Goal: Information Seeking & Learning: Compare options

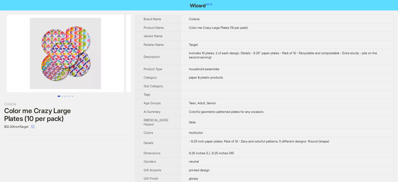
scroll to position [246, 0]
click at [0, 150] on div "Coterie Color me Crazy Large Plates (10 per pack) $12.00 from Target" at bounding box center [65, 173] width 131 height 327
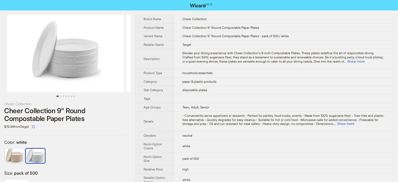
scroll to position [246, 0]
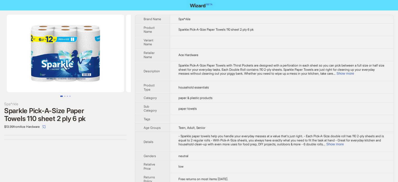
scroll to position [246, 0]
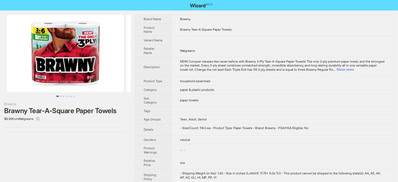
scroll to position [246, 0]
click at [354, 70] on button "Show more" at bounding box center [346, 70] width 18 height 4
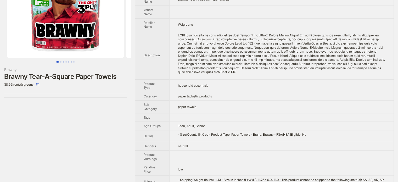
scroll to position [56, 0]
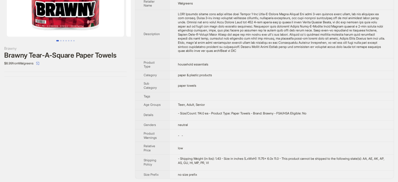
click at [215, 101] on td "Teen, Adult, Senior" at bounding box center [282, 105] width 225 height 9
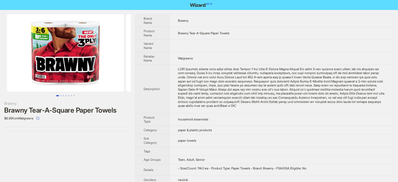
scroll to position [0, 0]
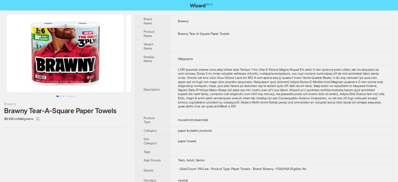
click at [179, 86] on div "NEW! Conquer messes like never before with Brawny 3-Ply Tear-A-Square Paper Tow…" at bounding box center [281, 88] width 207 height 41
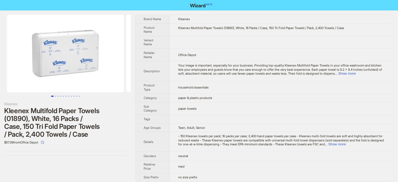
scroll to position [246, 0]
click at [356, 73] on button "Show more" at bounding box center [347, 74] width 18 height 4
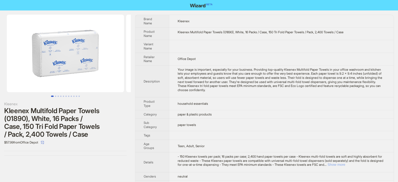
click at [346, 163] on button "Show more" at bounding box center [337, 165] width 18 height 4
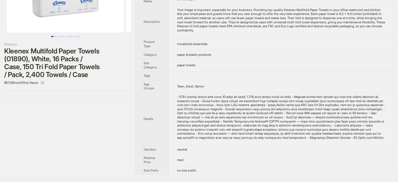
scroll to position [60, 0]
click at [315, 110] on div "- 150 Kleenex towels per pack; 16 packs per case; 2,400 hand paper towels per c…" at bounding box center [281, 117] width 208 height 45
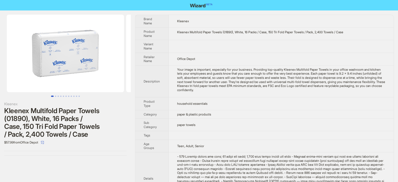
click at [225, 102] on td "household essentials" at bounding box center [281, 103] width 225 height 13
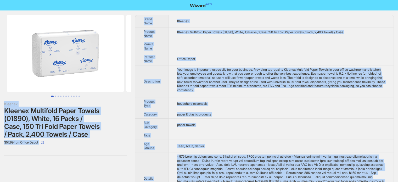
copy body "Kleenex Kleenex Multifold Paper Towels (01890), White, 16 Packs / Case, 150 Tri…"
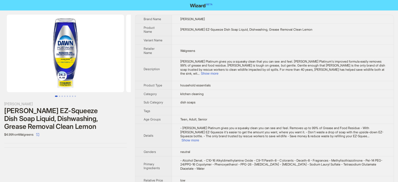
scroll to position [246, 0]
drag, startPoint x: 237, startPoint y: 30, endPoint x: 253, endPoint y: 29, distance: 16.3
type textarea "**********"
click at [253, 29] on span "Dawn EZ-Squeeze Dish Soap Liquid, Dishwashing, Grease Removal Clean Lemon" at bounding box center [247, 30] width 132 height 4
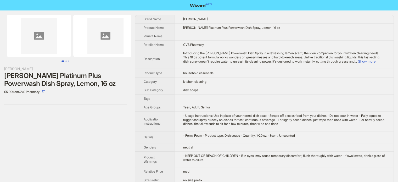
scroll to position [246, 0]
click at [370, 62] on button "Show more" at bounding box center [367, 61] width 18 height 4
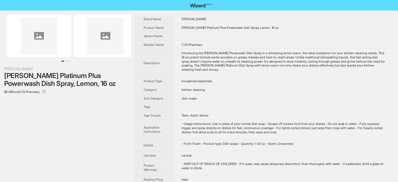
click at [228, 59] on div "Introducing the Dawn Powerwash Dish Spray in a refreshing lemon scent, the idea…" at bounding box center [284, 61] width 204 height 20
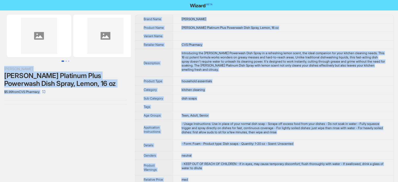
type textarea "**********"
click at [238, 26] on span "Dawn Platinum Plus Powerwash Dish Spray, Lemon, 16 oz" at bounding box center [230, 28] width 97 height 4
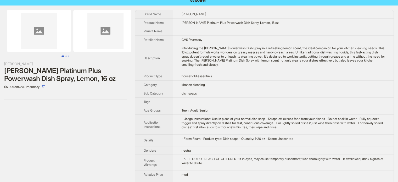
scroll to position [0, 0]
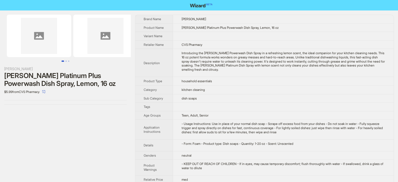
click at [253, 134] on td "- Usage Instructions: Use in place of your normal dish soap - Scrape off excess…" at bounding box center [283, 130] width 221 height 20
click at [264, 110] on td at bounding box center [283, 107] width 221 height 9
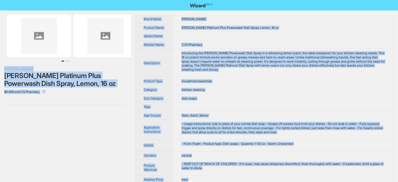
click at [49, 128] on div "Dawn Dawn Platinum Plus Powerwash Dish Spray, Lemon, 16 oz $5.99 from CVS Pharm…" at bounding box center [65, 103] width 131 height 187
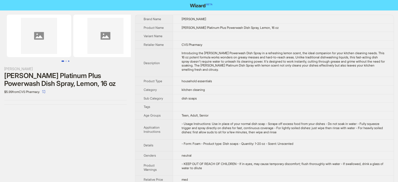
click at [68, 61] on button "Go to slide 3" at bounding box center [68, 61] width 1 height 1
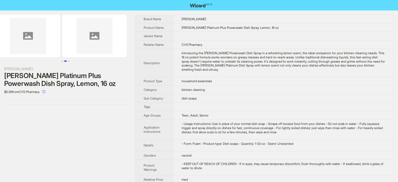
scroll to position [0, 80]
click at [66, 62] on button "Go to slide 2" at bounding box center [65, 61] width 3 height 1
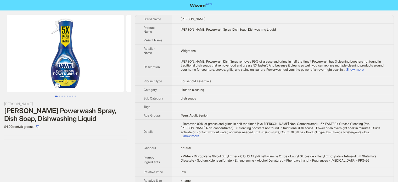
scroll to position [246, 0]
drag, startPoint x: 257, startPoint y: 29, endPoint x: 269, endPoint y: 29, distance: 12.6
type textarea "******"
click at [269, 29] on td "Dawn Powerwash Spray, Dish Soap, Dishwashing Liquid" at bounding box center [283, 29] width 222 height 13
click at [224, 111] on td "Teen, Adult, Senior" at bounding box center [283, 115] width 222 height 9
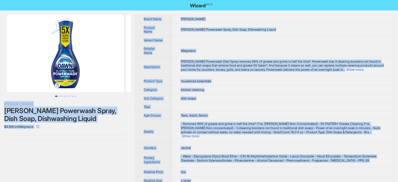
click at [231, 31] on td "Dawn Powerwash Spray, Dish Soap, Dishwashing Liquid" at bounding box center [283, 29] width 222 height 13
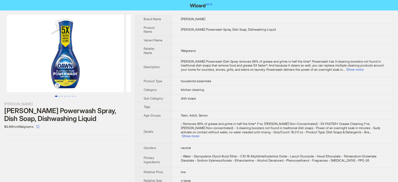
click at [217, 25] on td "Dawn Powerwash Spray, Dish Soap, Dishwashing Liquid" at bounding box center [283, 29] width 222 height 13
drag, startPoint x: 236, startPoint y: 29, endPoint x: 254, endPoint y: 29, distance: 17.8
click at [254, 29] on span "Dawn Powerwash Spray, Dish Soap, Dishwashing Liquid" at bounding box center [228, 30] width 95 height 4
copy span "Dishwashin"
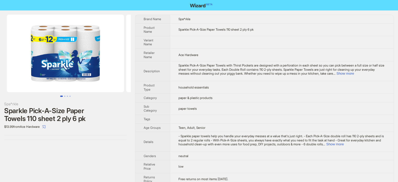
scroll to position [246, 0]
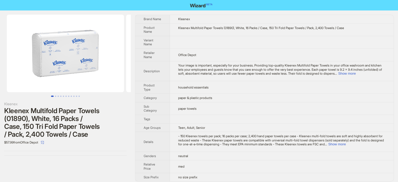
scroll to position [246, 0]
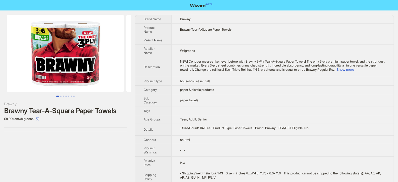
scroll to position [246, 0]
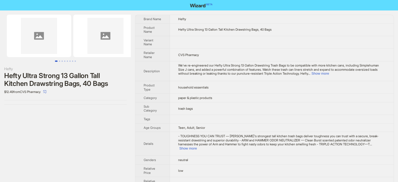
scroll to position [246, 0]
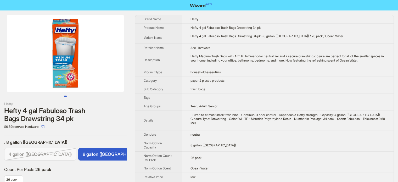
scroll to position [246, 0]
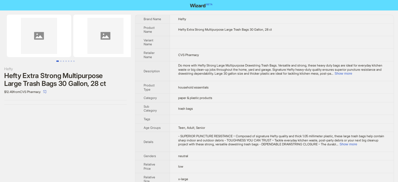
scroll to position [246, 0]
click at [236, 75] on span "Do more with Hefty Strong Large Multipurpose Drawstring Trash Bags. Versatile a…" at bounding box center [280, 69] width 204 height 12
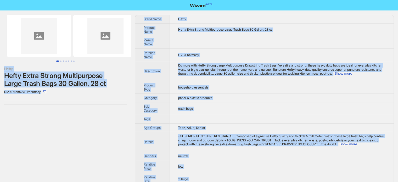
type textarea "**********"
click at [178, 24] on td "Hefty Extra Strong Multipurpose Large Trash Bags 30 Gallon, 28 ct" at bounding box center [282, 29] width 224 height 13
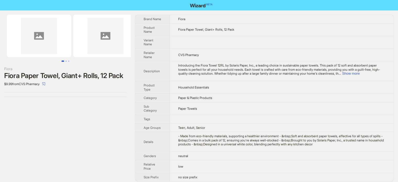
scroll to position [246, 0]
click at [230, 112] on td "Paper Towels" at bounding box center [282, 108] width 224 height 13
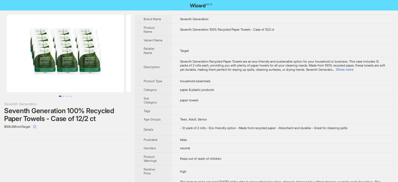
scroll to position [246, 0]
click at [223, 89] on td "paper & plastic products" at bounding box center [283, 89] width 222 height 9
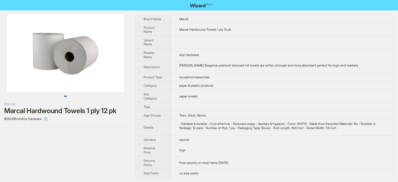
click at [209, 59] on td "Ace Hardware" at bounding box center [282, 54] width 223 height 13
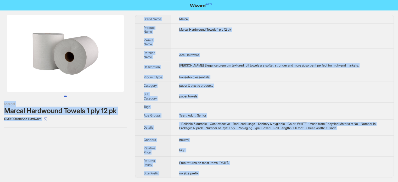
type textarea "**********"
click at [200, 27] on td "Marcal Hardwound Towels 1 ply 12 pk" at bounding box center [282, 29] width 223 height 13
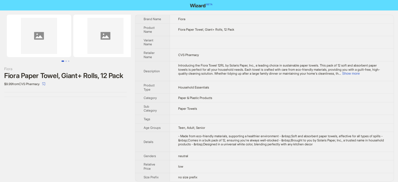
scroll to position [246, 0]
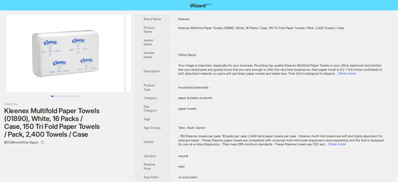
scroll to position [246, 0]
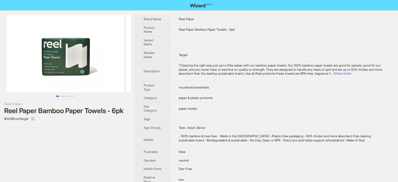
scroll to position [246, 0]
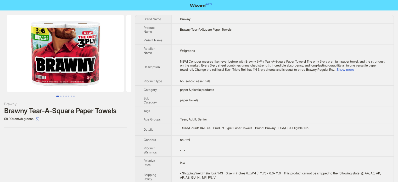
scroll to position [246, 0]
click at [61, 96] on button "Go to slide 2" at bounding box center [60, 96] width 1 height 1
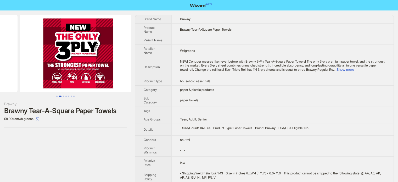
scroll to position [0, 119]
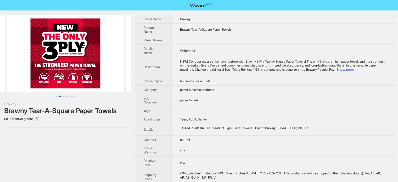
click at [61, 96] on button "Go to slide 2" at bounding box center [60, 96] width 3 height 1
click at [63, 96] on button "Go to slide 3" at bounding box center [63, 96] width 1 height 1
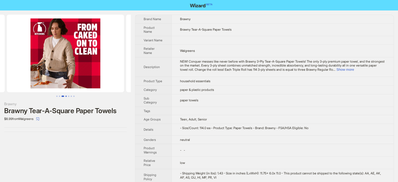
click at [66, 96] on button "Go to slide 4" at bounding box center [65, 96] width 1 height 1
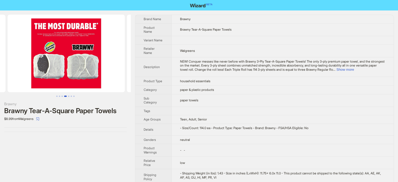
scroll to position [0, 358]
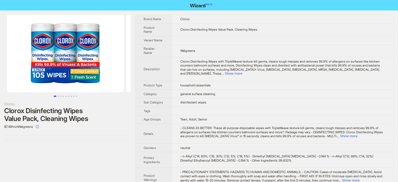
scroll to position [246, 0]
click at [243, 72] on button "Show more" at bounding box center [234, 74] width 18 height 4
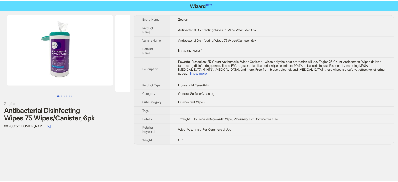
scroll to position [246, 0]
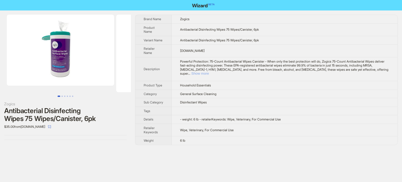
click at [209, 72] on button "Show more" at bounding box center [201, 74] width 18 height 4
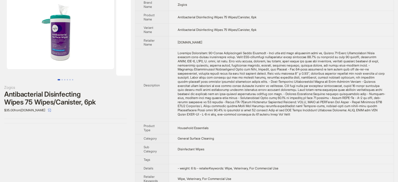
scroll to position [32, 0]
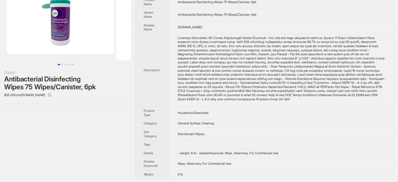
click at [210, 111] on td "Household Essentials" at bounding box center [281, 113] width 225 height 13
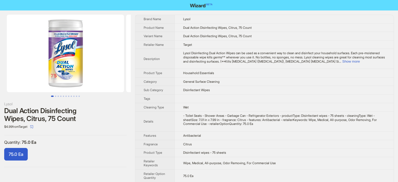
scroll to position [246, 0]
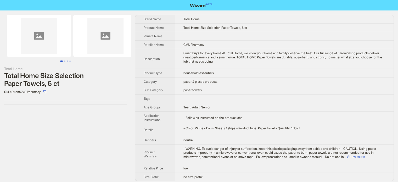
scroll to position [246, 0]
click at [219, 60] on div "Smart buys for every home At Total Home, we know your home and family deserve t…" at bounding box center [285, 57] width 202 height 12
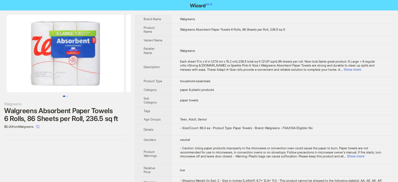
scroll to position [246, 0]
click at [203, 93] on td "paper & plastic products" at bounding box center [283, 89] width 222 height 9
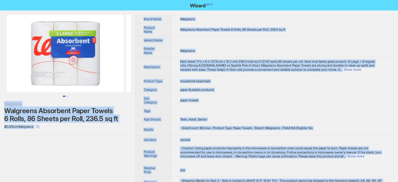
type textarea "**********"
click at [219, 77] on td "household essentials" at bounding box center [283, 81] width 222 height 9
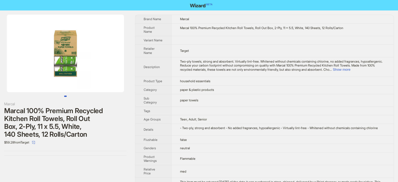
scroll to position [246, 0]
click at [371, 72] on td "Two-ply towels, strong and absorbent. Virtually lint-free. Whitened without che…" at bounding box center [283, 67] width 222 height 20
click at [351, 70] on button "Show more" at bounding box center [342, 70] width 18 height 4
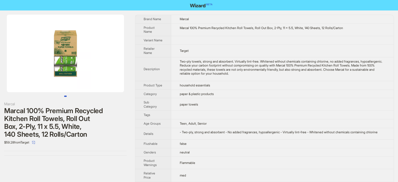
click at [194, 90] on td "household essentials" at bounding box center [282, 85] width 223 height 9
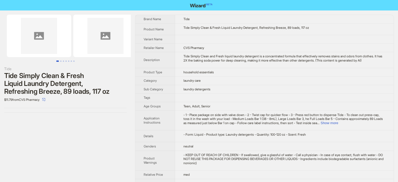
scroll to position [246, 0]
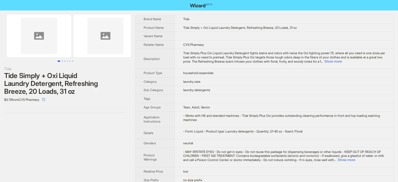
scroll to position [246, 0]
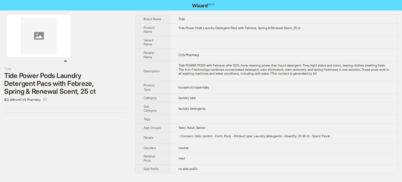
scroll to position [246, 0]
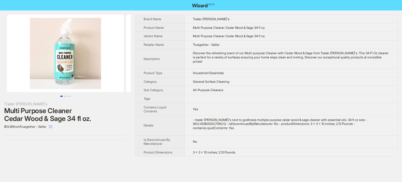
scroll to position [246, 0]
click at [202, 49] on td "Discover the refreshing scent of our Multi-purpose Cleaner with Cedar Wood & Sa…" at bounding box center [291, 59] width 213 height 20
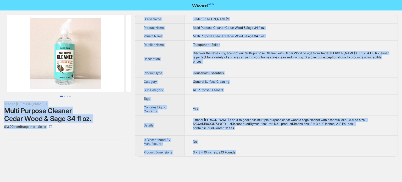
type textarea "**********"
click at [218, 34] on span "Multi Purpose Cleaner Cedar Wood & Sage 34 fl oz." at bounding box center [229, 36] width 73 height 4
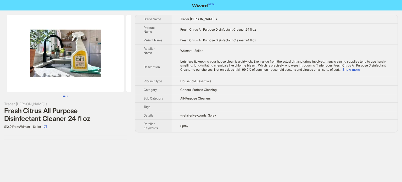
scroll to position [246, 0]
click at [259, 106] on td at bounding box center [285, 107] width 226 height 9
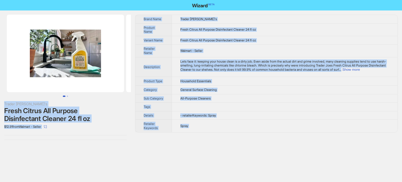
type textarea "**********"
click at [193, 34] on td "Fresh Citrus All Purpose Disinfectant Cleaner 24 fl oz" at bounding box center [285, 29] width 226 height 13
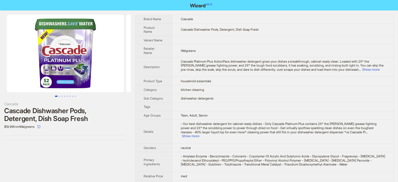
scroll to position [246, 0]
click at [379, 62] on span "Cascade Platinum Plus ActionPacs dishwasher detergent gives your dishes a break…" at bounding box center [282, 65] width 203 height 12
click at [376, 68] on button "Show more" at bounding box center [372, 70] width 18 height 4
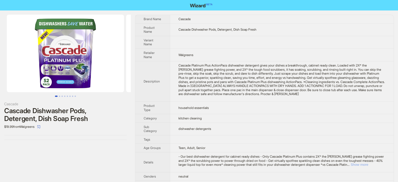
click at [369, 165] on button "Show more" at bounding box center [360, 165] width 18 height 4
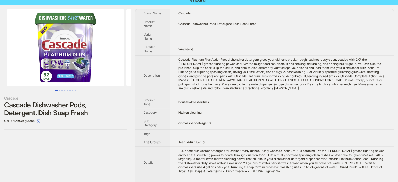
scroll to position [5, 0]
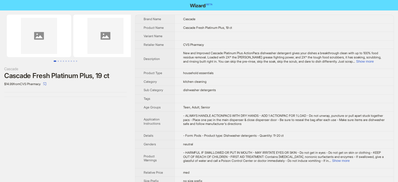
scroll to position [246, 0]
click at [374, 61] on button "Show more" at bounding box center [366, 61] width 18 height 4
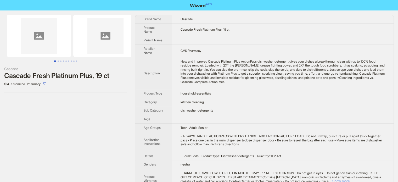
click at [350, 180] on button "Show more" at bounding box center [341, 181] width 18 height 4
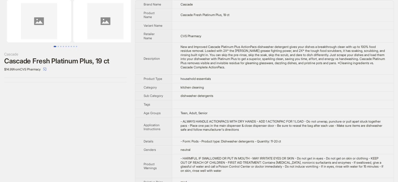
scroll to position [0, 0]
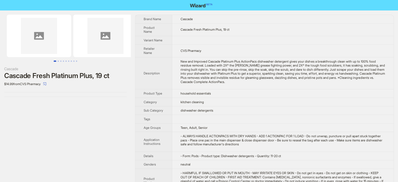
click at [196, 37] on td at bounding box center [283, 40] width 222 height 9
click at [31, 116] on div "Cascade Cascade Fresh Platinum Plus, 19 ct $14.99 from CVS Pharmacy" at bounding box center [65, 112] width 131 height 204
click at [189, 88] on td "New and Improved Cascade Platinum Plus ActionPacs dishwasher detergent gives yo…" at bounding box center [283, 73] width 222 height 32
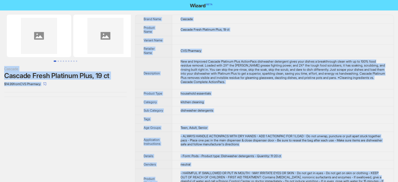
copy body "Cascade Cascade Fresh Platinum Plus, 19 ct $14.99 from CVS Pharmacy Brand Name …"
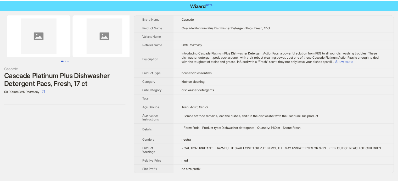
scroll to position [246, 0]
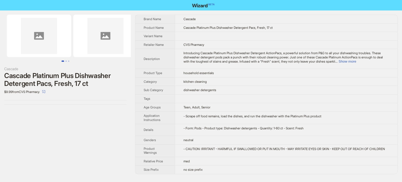
click at [374, 58] on span "Introducing Cascade Platinum Plus Dishwasher Detergent ActionPacs, a powerful s…" at bounding box center [284, 57] width 200 height 12
click at [357, 61] on button "Show more" at bounding box center [348, 61] width 18 height 4
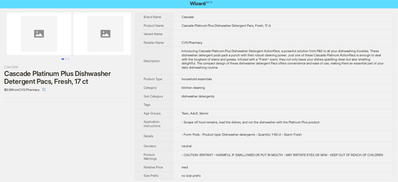
scroll to position [0, 0]
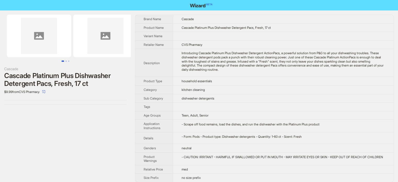
click at [176, 148] on td "neutral" at bounding box center [283, 148] width 221 height 9
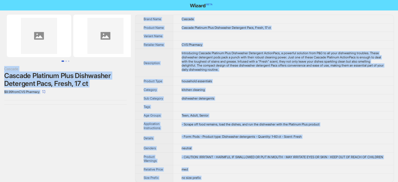
type textarea "**********"
click at [193, 29] on span "Cascade Platinum Plus Dishwasher Detergent Pacs, Fresh, 17 ct" at bounding box center [226, 28] width 89 height 4
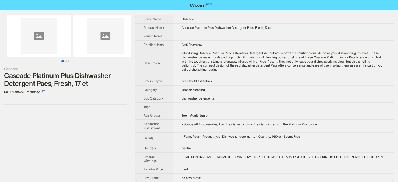
scroll to position [62, 0]
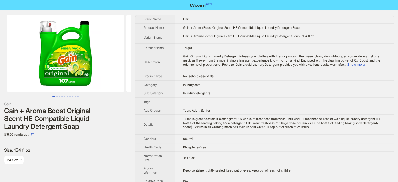
scroll to position [246, 0]
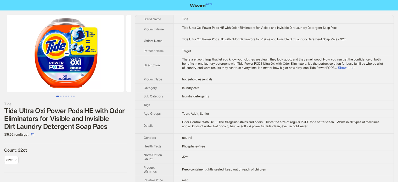
scroll to position [246, 0]
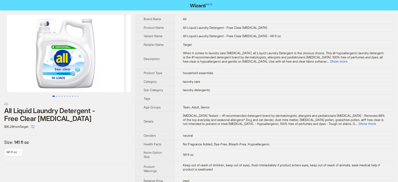
scroll to position [246, 0]
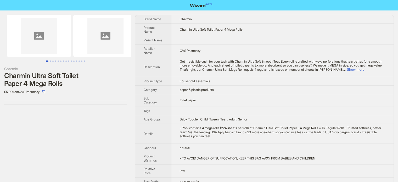
scroll to position [246, 0]
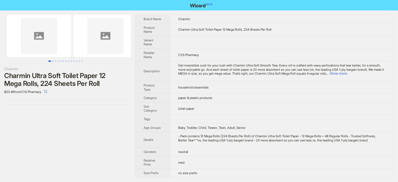
scroll to position [246, 0]
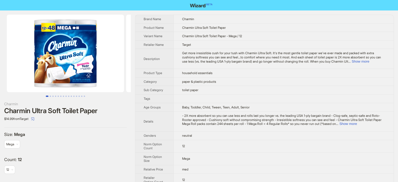
scroll to position [246, 0]
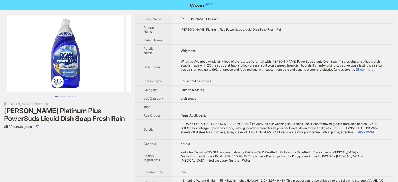
scroll to position [246, 0]
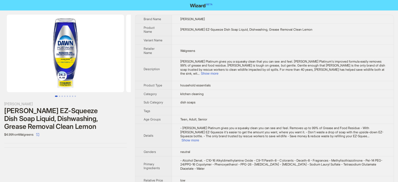
scroll to position [246, 0]
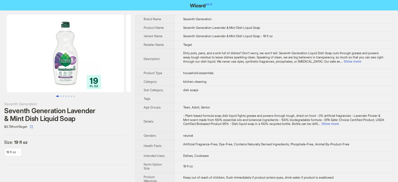
scroll to position [246, 0]
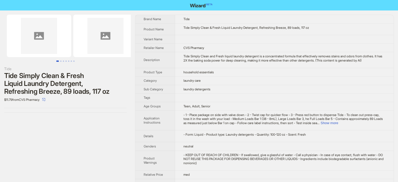
scroll to position [246, 0]
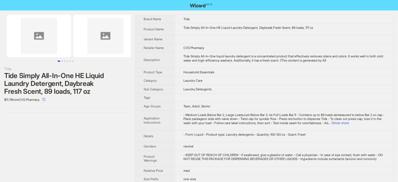
scroll to position [246, 0]
click at [239, 105] on td "Teen, Adult, Senior" at bounding box center [284, 106] width 219 height 9
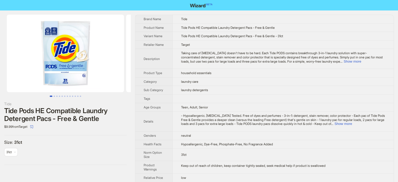
scroll to position [246, 0]
click at [189, 103] on td at bounding box center [283, 98] width 221 height 9
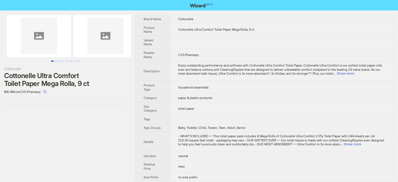
scroll to position [246, 0]
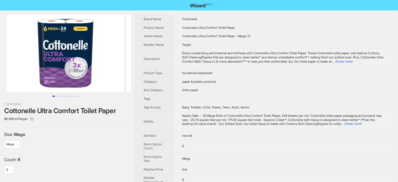
scroll to position [246, 0]
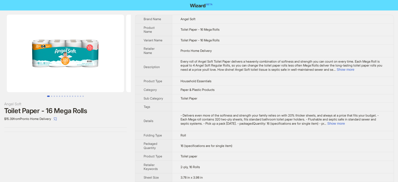
scroll to position [246, 0]
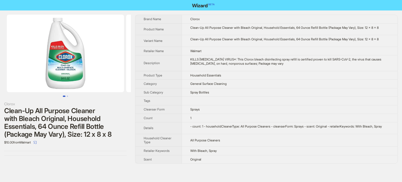
scroll to position [246, 0]
click at [165, 80] on th "Product Type" at bounding box center [158, 75] width 46 height 9
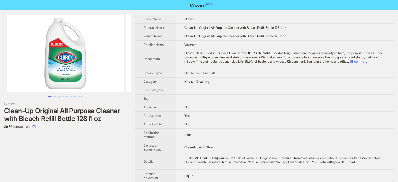
scroll to position [246, 0]
click at [255, 86] on td at bounding box center [285, 90] width 218 height 9
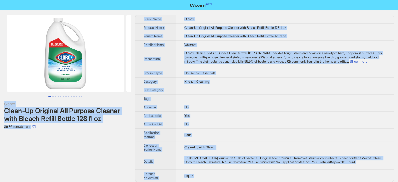
copy body "Clorox Clean-Up Original All Purpose Cleaner with Bleach Refill Bottle 128 fl o…"
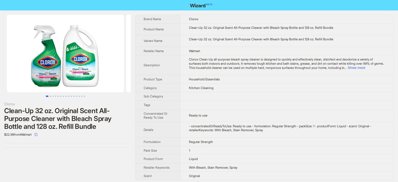
scroll to position [246, 0]
click at [217, 164] on td "With Bleach, Stain Remover, Spray" at bounding box center [288, 167] width 214 height 9
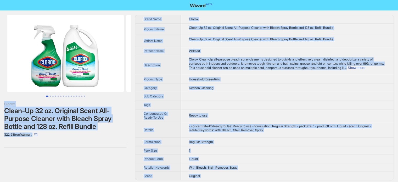
copy body "Clorox Clean-Up 32 oz. Original Scent All-Purpose Cleaner with Bleach Spray Bot…"
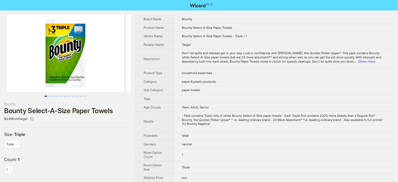
scroll to position [246, 0]
click at [248, 105] on td "Teen, Adult, Senior" at bounding box center [284, 107] width 220 height 9
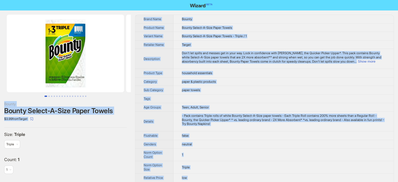
type textarea "**********"
click at [202, 88] on td "paper towels" at bounding box center [284, 90] width 220 height 9
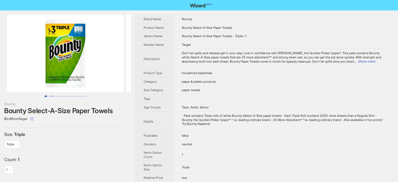
click at [51, 97] on button "Go to slide 3" at bounding box center [51, 96] width 1 height 1
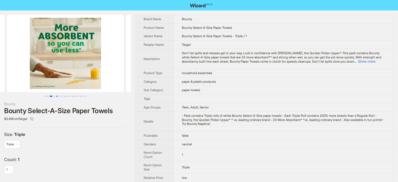
click at [57, 97] on button "Go to slide 5" at bounding box center [56, 96] width 1 height 1
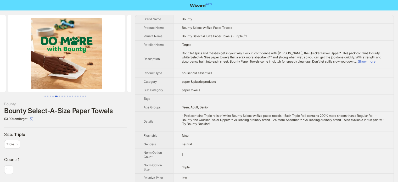
scroll to position [0, 478]
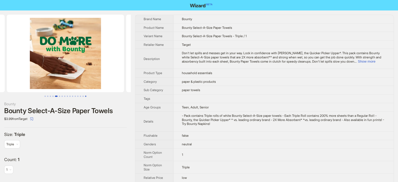
click at [86, 96] on button "Go to slide 16" at bounding box center [85, 96] width 1 height 1
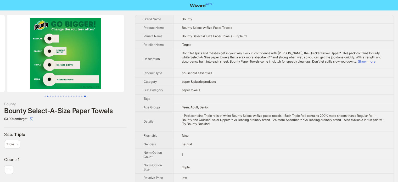
click at [47, 96] on button "Go to slide 2" at bounding box center [47, 96] width 1 height 1
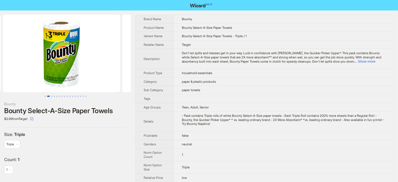
scroll to position [0, 119]
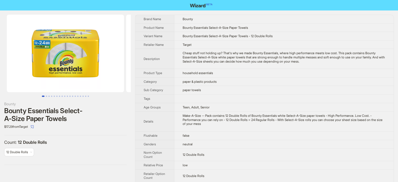
scroll to position [246, 0]
click at [201, 144] on td "neutral" at bounding box center [284, 144] width 220 height 9
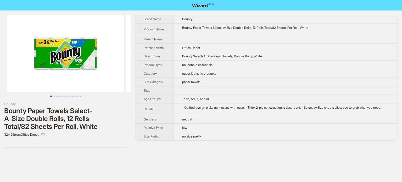
scroll to position [246, 0]
click at [184, 88] on td at bounding box center [286, 90] width 224 height 9
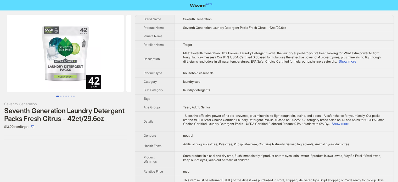
scroll to position [246, 0]
click at [61, 96] on button "Go to slide 2" at bounding box center [60, 96] width 1 height 1
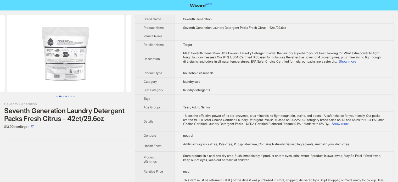
click at [65, 96] on button "Go to slide 4" at bounding box center [65, 96] width 1 height 1
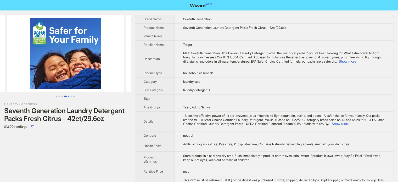
click at [68, 96] on button "Go to slide 5" at bounding box center [68, 96] width 1 height 1
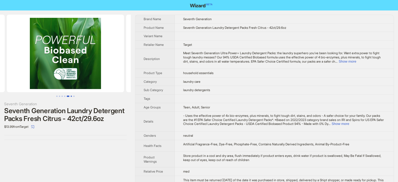
click at [71, 96] on button "Go to slide 6" at bounding box center [71, 96] width 1 height 1
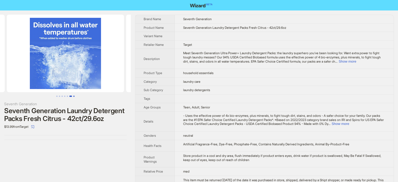
click at [73, 96] on button "Go to slide 7" at bounding box center [73, 96] width 1 height 1
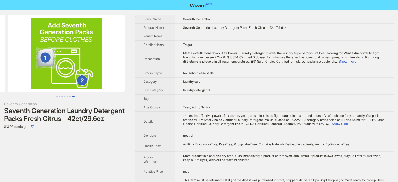
scroll to position [0, 717]
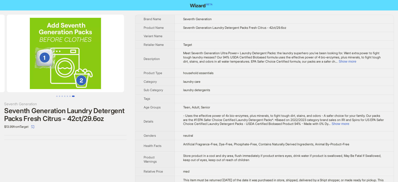
click at [233, 126] on td "- Uses the effective power of 4x bio-enzymes, plus minerals, to fight tough dir…" at bounding box center [284, 122] width 219 height 20
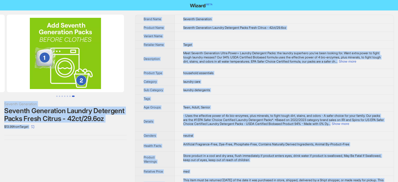
copy body "Seventh Generation Seventh Generation Laundry Detergent Packs Fresh Citrus - 42…"
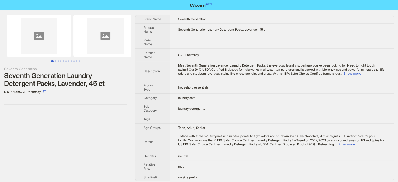
scroll to position [246, 0]
click at [56, 61] on button "Go to slide 2" at bounding box center [55, 61] width 1 height 1
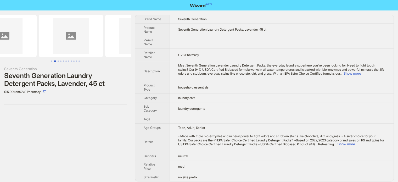
scroll to position [0, 40]
click at [262, 128] on td "Teen, Adult, Senior" at bounding box center [282, 127] width 224 height 9
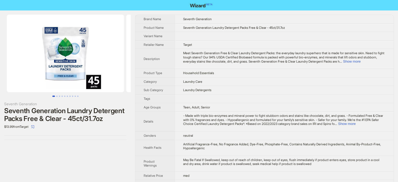
scroll to position [246, 0]
click at [56, 96] on button "Go to slide 2" at bounding box center [56, 96] width 1 height 1
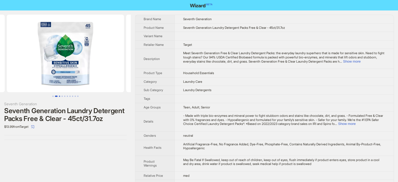
click at [59, 96] on button "Go to slide 3" at bounding box center [59, 96] width 1 height 1
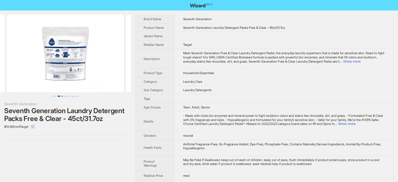
click at [62, 96] on button "Go to slide 4" at bounding box center [62, 96] width 1 height 1
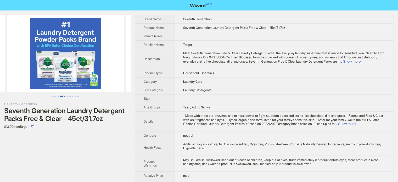
click at [65, 96] on button "Go to slide 5" at bounding box center [64, 96] width 1 height 1
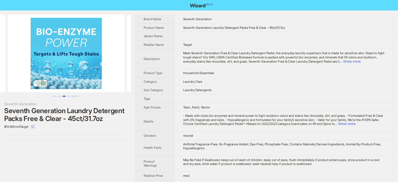
scroll to position [0, 478]
click at [234, 88] on td "Laundry Detergents" at bounding box center [284, 90] width 219 height 9
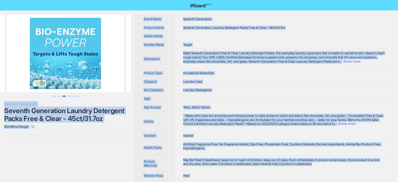
copy body "Seventh Generation Seventh Generation Laundry Detergent Packs Free & Clear - 45…"
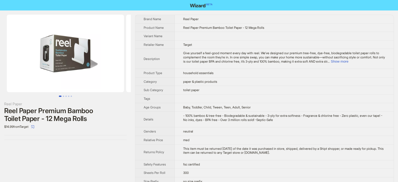
scroll to position [246, 0]
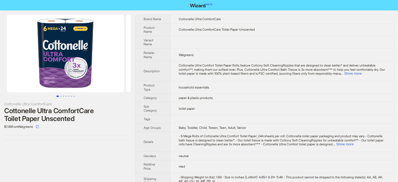
scroll to position [246, 0]
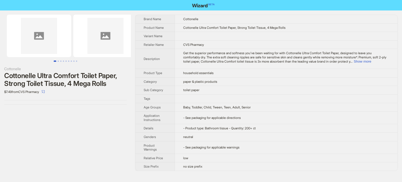
scroll to position [246, 0]
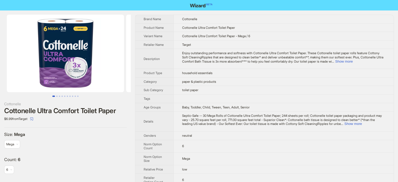
scroll to position [246, 0]
drag, startPoint x: 242, startPoint y: 45, endPoint x: 243, endPoint y: 36, distance: 8.4
click at [242, 43] on td "Target" at bounding box center [284, 44] width 220 height 9
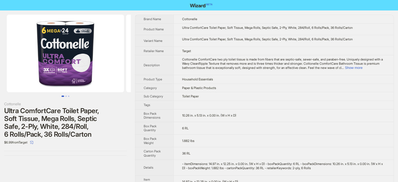
scroll to position [246, 0]
click at [203, 48] on td "Target" at bounding box center [284, 51] width 220 height 9
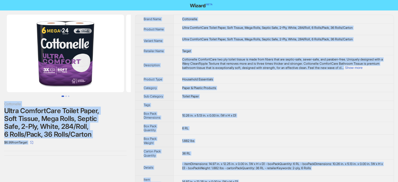
type textarea "**********"
click at [279, 36] on td "Ultra ComfortCare Toilet Paper, Soft Tissue, Mega Rolls, Septic Safe, 2-Ply, Wh…" at bounding box center [284, 41] width 220 height 12
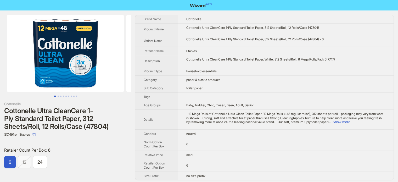
scroll to position [246, 0]
click at [207, 78] on span "paper & plastic products" at bounding box center [204, 80] width 34 height 4
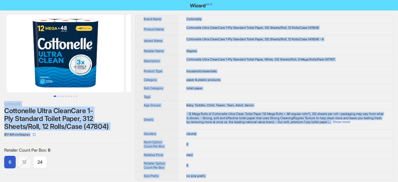
copy body "Cottonelle Cottonelle Ultra CleanCare 1-Ply Standard Toilet Paper, 312 Sheets/R…"
type textarea "**********"
click at [211, 42] on td "Cottonelle Ultra CleanCare 1-Ply Standard Toilet Paper, 312 Sheets/Roll, 12 Rol…" at bounding box center [286, 41] width 216 height 12
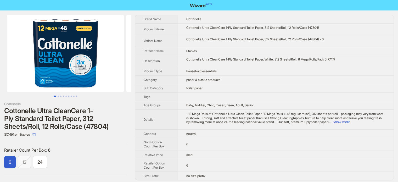
click at [377, 42] on td "Cottonelle Ultra CleanCare 1-Ply Standard Toilet Paper, 312 Sheets/Roll, 12 Rol…" at bounding box center [286, 41] width 216 height 12
click at [374, 64] on td "Cottonelle Ultra CleanCare 1-Ply Standard Toilet Paper, White, 312 Sheets/Roll,…" at bounding box center [286, 61] width 216 height 12
click at [196, 47] on td "Staples" at bounding box center [286, 51] width 216 height 9
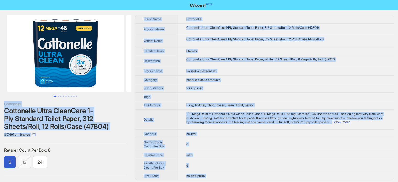
copy body "Cottonelle Cottonelle Ultra CleanCare 1-Ply Standard Toilet Paper, 312 Sheets/R…"
click at [376, 46] on td "Cottonelle Ultra CleanCare 1-Ply Standard Toilet Paper, 312 Sheets/Roll, 12 Rol…" at bounding box center [286, 41] width 216 height 12
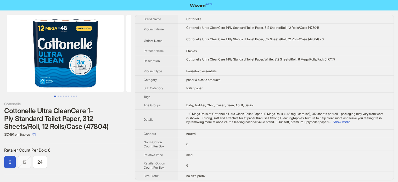
click at [295, 50] on td "Staples" at bounding box center [286, 51] width 216 height 9
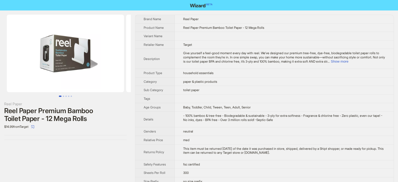
scroll to position [246, 0]
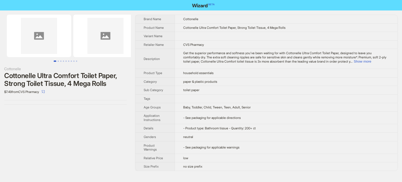
scroll to position [246, 0]
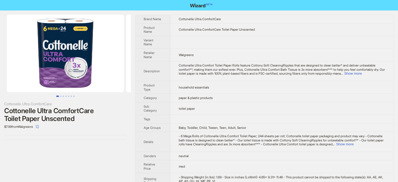
scroll to position [246, 0]
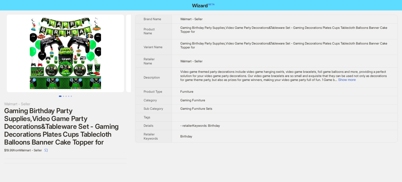
scroll to position [246, 0]
click at [216, 104] on td "Gaming Furniture" at bounding box center [285, 100] width 226 height 9
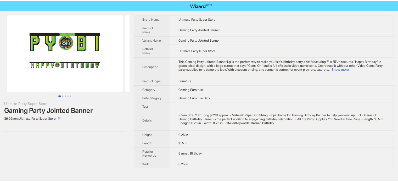
scroll to position [246, 0]
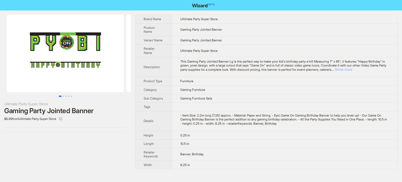
click at [353, 68] on button "Show more" at bounding box center [344, 70] width 18 height 4
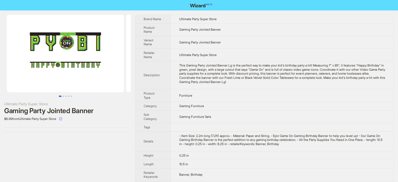
click at [221, 80] on div "This Gaming Party Jointed Banner Lg is the perfect way to make your kid's birth…" at bounding box center [282, 73] width 206 height 20
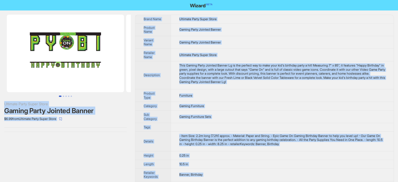
drag, startPoint x: 35, startPoint y: 150, endPoint x: 113, endPoint y: 136, distance: 79.5
type textarea "**********"
click at [35, 149] on div "Ultimate Party Super Store Gaming Party Jointed Banner $6.99 from Ultimate Part…" at bounding box center [65, 101] width 131 height 183
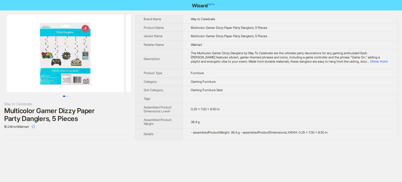
scroll to position [246, 0]
click at [376, 59] on button "Show more" at bounding box center [379, 61] width 18 height 4
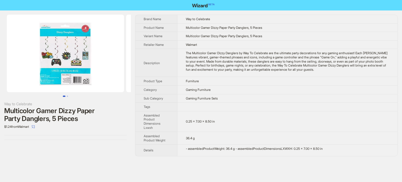
click at [198, 124] on td "0.25 x 7.00 x 8.50 in" at bounding box center [287, 121] width 221 height 21
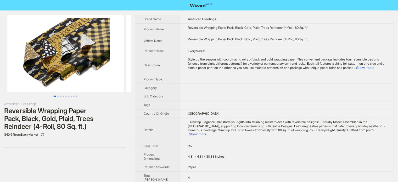
scroll to position [246, 0]
click at [357, 70] on button "Show more" at bounding box center [366, 68] width 18 height 4
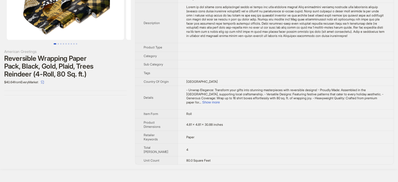
scroll to position [53, 0]
click at [220, 104] on button "Show more" at bounding box center [212, 102] width 18 height 4
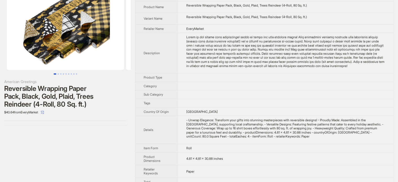
scroll to position [0, 0]
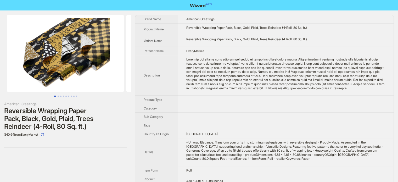
click at [271, 88] on div "Style up the season with coordinating rolls of black and gold wrapping paper! T…" at bounding box center [286, 73] width 199 height 33
click at [234, 90] on div "Style up the season with coordinating rolls of black and gold wrapping paper! T…" at bounding box center [286, 73] width 199 height 33
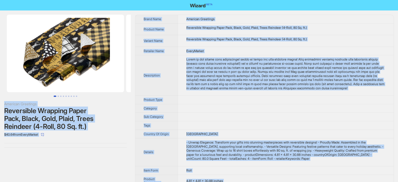
copy body "American Greetings Reversible Wrapping Paper Pack, Black, Gold, Plaid, Trees Re…"
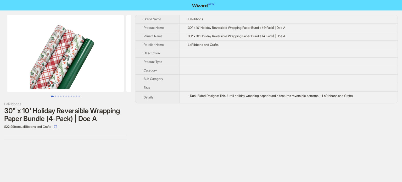
scroll to position [246, 0]
click at [56, 96] on button "Go to slide 2" at bounding box center [55, 96] width 1 height 1
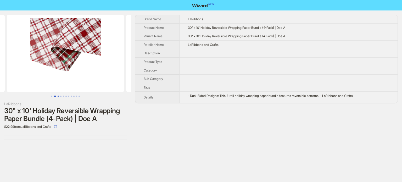
click at [58, 96] on button "Go to slide 3" at bounding box center [58, 96] width 1 height 1
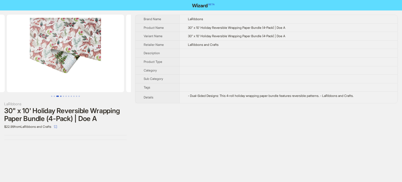
click at [61, 96] on button "Go to slide 4" at bounding box center [60, 96] width 1 height 1
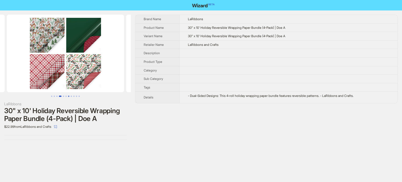
click at [68, 96] on button "Go to slide 7" at bounding box center [68, 96] width 1 height 1
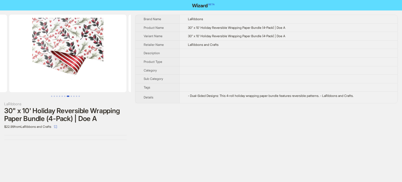
scroll to position [0, 717]
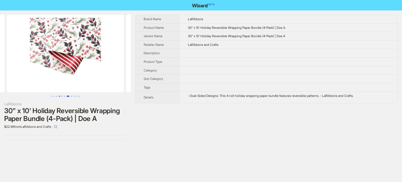
click at [60, 97] on button "Go to slide 4" at bounding box center [59, 96] width 1 height 1
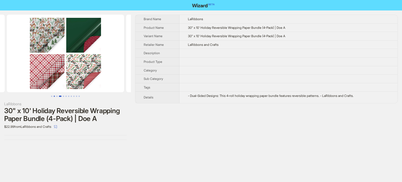
click at [55, 96] on button "Go to slide 2" at bounding box center [54, 96] width 1 height 1
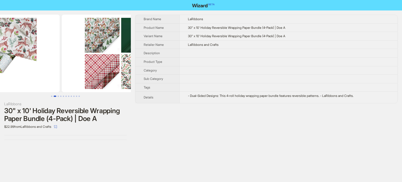
scroll to position [0, 119]
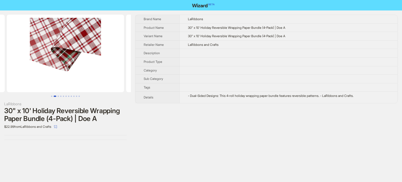
click at [54, 96] on button "Go to slide 2" at bounding box center [55, 96] width 3 height 1
click at [51, 96] on button "Go to slide 1" at bounding box center [51, 96] width 1 height 1
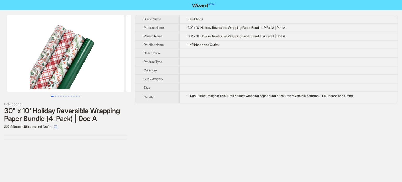
click at [53, 96] on button "Go to slide 1" at bounding box center [52, 96] width 3 height 1
click at [56, 96] on button "Go to slide 2" at bounding box center [55, 96] width 1 height 1
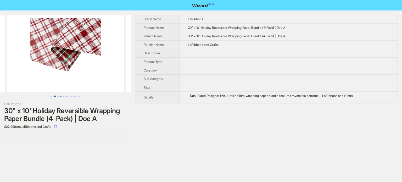
click at [60, 96] on button "Go to slide 4" at bounding box center [60, 96] width 1 height 1
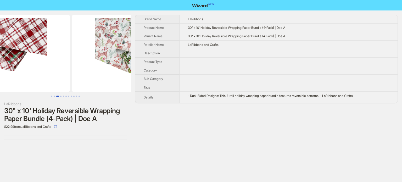
scroll to position [0, 358]
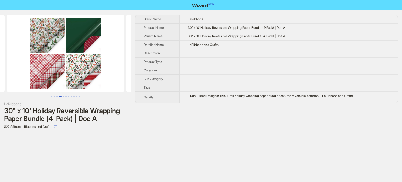
click at [204, 110] on div "Brand Name LaRibbons Product Name 30" x 10' Holiday Reversible Wrapping Paper B…" at bounding box center [266, 77] width 263 height 125
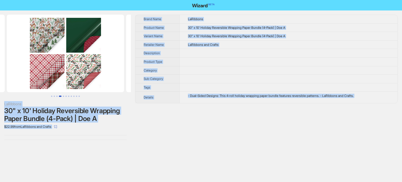
copy body "LaRibbons 30" x 10' Holiday Reversible Wrapping Paper Bundle (4-Pack) | Doe A $…"
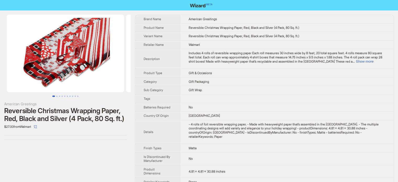
scroll to position [246, 0]
click at [374, 62] on button "Show more" at bounding box center [365, 61] width 18 height 4
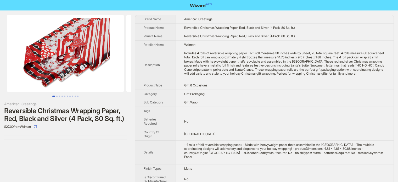
click at [235, 96] on td "Gift Packaging" at bounding box center [285, 94] width 218 height 9
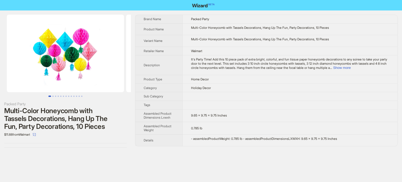
scroll to position [246, 0]
drag, startPoint x: 296, startPoint y: 27, endPoint x: 302, endPoint y: 27, distance: 6.0
type textarea "****"
click at [302, 27] on div "Multi-Color Honeycomb with Tassels Decorations, Hang Up The Fun, Party Decorati…" at bounding box center [290, 28] width 198 height 4
copy div "Part"
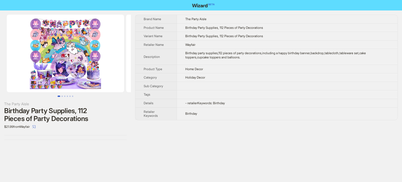
scroll to position [246, 0]
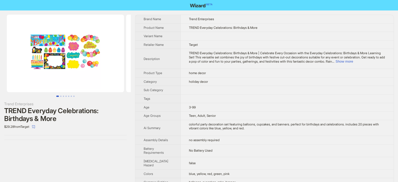
scroll to position [246, 0]
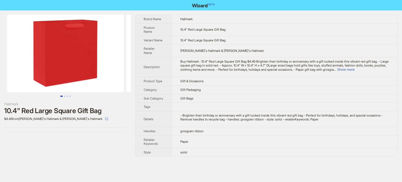
scroll to position [246, 0]
drag, startPoint x: 196, startPoint y: 30, endPoint x: 204, endPoint y: 30, distance: 8.1
type textarea "*****"
click at [204, 30] on span "10.4" Red Large Square Gift Bag" at bounding box center [203, 30] width 45 height 4
copy span "Large"
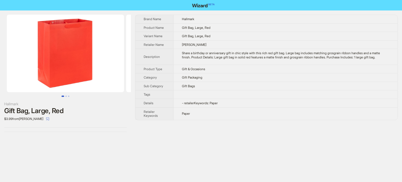
scroll to position [246, 0]
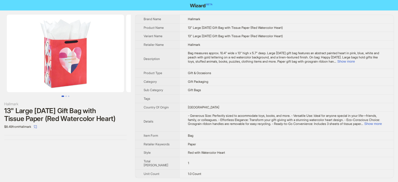
scroll to position [246, 0]
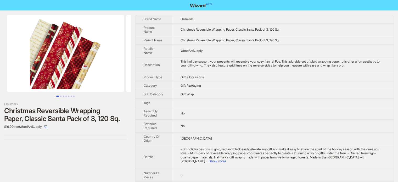
scroll to position [246, 0]
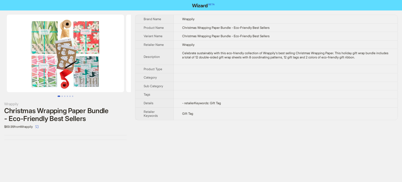
scroll to position [246, 0]
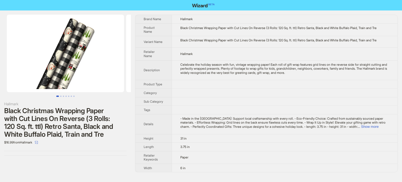
scroll to position [246, 0]
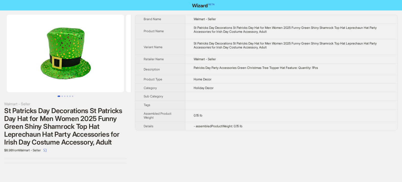
click at [214, 92] on td at bounding box center [291, 96] width 212 height 9
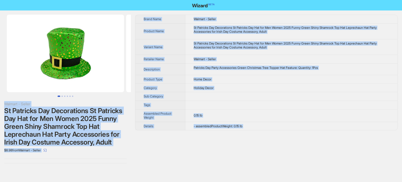
scroll to position [246, 0]
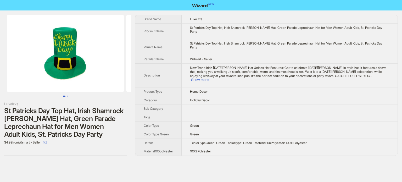
scroll to position [246, 0]
click at [193, 122] on td "Green" at bounding box center [290, 126] width 216 height 9
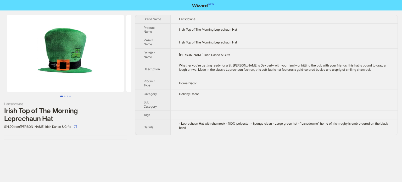
click at [243, 91] on td "Holiday Decor" at bounding box center [284, 94] width 227 height 9
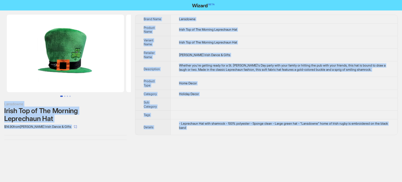
scroll to position [246, 0]
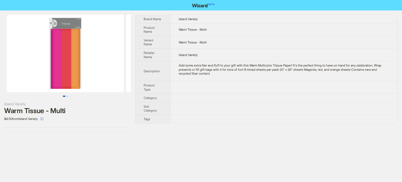
scroll to position [246, 0]
click at [68, 97] on button "Go to slide 2" at bounding box center [67, 96] width 1 height 1
drag, startPoint x: 264, startPoint y: 97, endPoint x: 264, endPoint y: 95, distance: 2.6
click at [264, 96] on td at bounding box center [284, 98] width 227 height 9
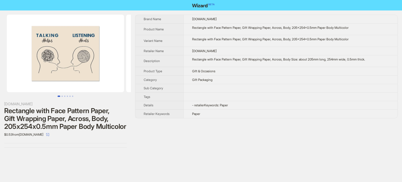
scroll to position [246, 0]
click at [62, 96] on button "Go to slide 2" at bounding box center [62, 96] width 1 height 1
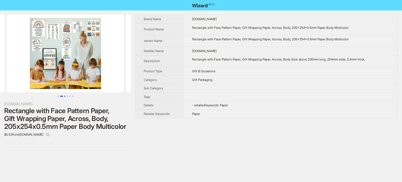
click at [64, 96] on button "Go to slide 3" at bounding box center [64, 96] width 1 height 1
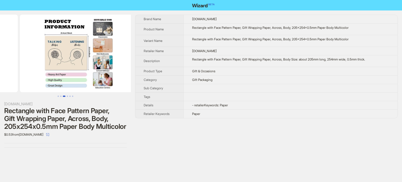
scroll to position [0, 239]
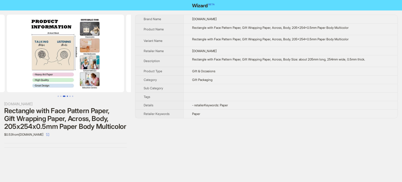
click at [68, 96] on button "Go to slide 4" at bounding box center [67, 96] width 1 height 1
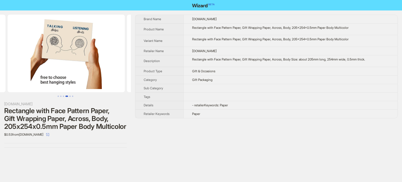
scroll to position [0, 358]
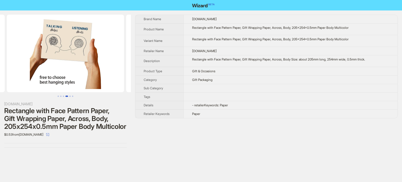
click at [228, 76] on td "Gift Packaging" at bounding box center [291, 79] width 214 height 9
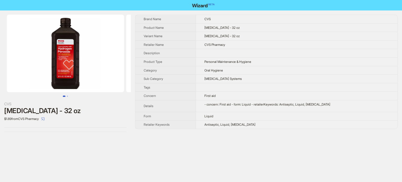
scroll to position [246, 0]
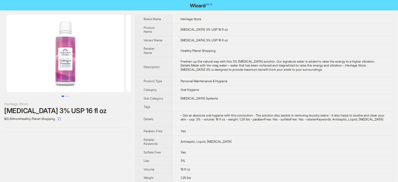
scroll to position [246, 0]
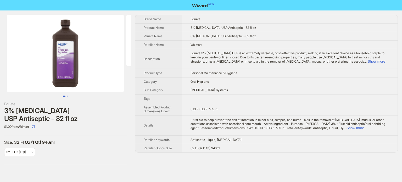
scroll to position [246, 0]
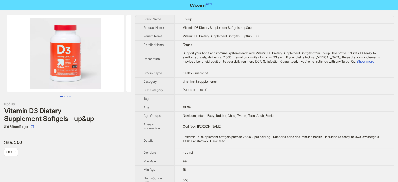
click at [240, 86] on td "[MEDICAL_DATA]" at bounding box center [284, 90] width 220 height 9
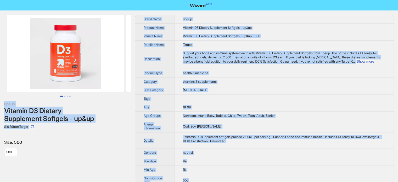
scroll to position [246, 0]
type textarea "**********"
click at [208, 112] on td "Newborn, Infant, Baby, Toddler, Child, Tween, Teen, Adult, Senior" at bounding box center [284, 116] width 220 height 9
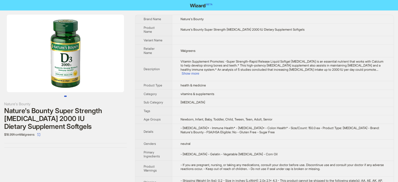
scroll to position [246, 0]
click at [225, 90] on td "vitamins & supplements" at bounding box center [283, 94] width 222 height 9
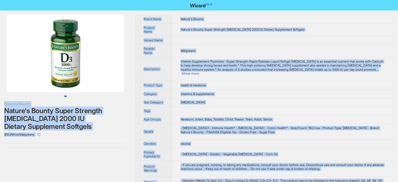
type textarea "**********"
click at [195, 41] on td at bounding box center [283, 40] width 222 height 9
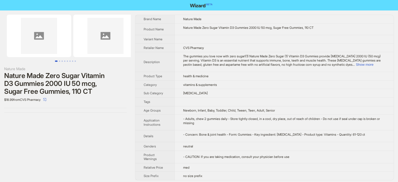
click at [190, 106] on td "Newborn, Infant, Baby, Toddler, Child, Tween, Teen, Adult, Senior" at bounding box center [284, 110] width 219 height 9
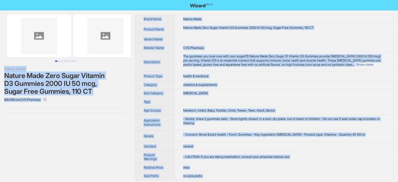
scroll to position [246, 0]
type textarea "**********"
click at [205, 111] on span "Newborn, Infant, Baby, Toddler, Child, Tween, Teen, Adult, Senior" at bounding box center [229, 110] width 92 height 4
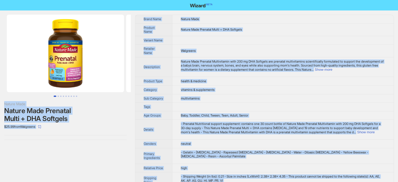
scroll to position [246, 0]
copy body "Nature Made Nature Made Prenatal Multi + DHA Softgels $25.99 from Walgreens Bra…"
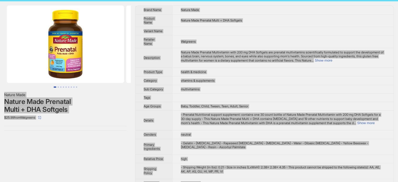
scroll to position [14, 0]
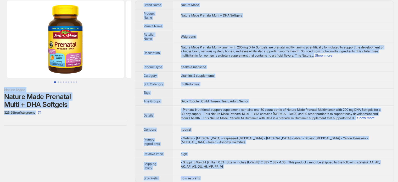
type textarea "**********"
click at [221, 117] on td "- Prenatal Nutritional support supplement: contains one 30 count bottle of Natu…" at bounding box center [283, 116] width 222 height 20
copy body "Nature Made Nature Made Prenatal Multi + DHA Softgels $25.99 from Walgreens Bra…"
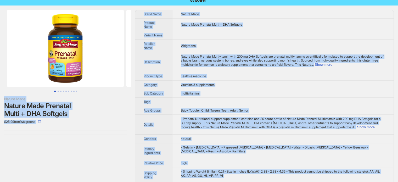
scroll to position [0, 0]
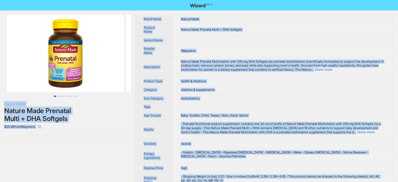
click at [228, 30] on span "Nature Made Prenatal Multi + DHA Softgels" at bounding box center [211, 30] width 61 height 4
click at [274, 35] on td "Nature Made Prenatal Multi + DHA Softgels" at bounding box center [283, 29] width 222 height 13
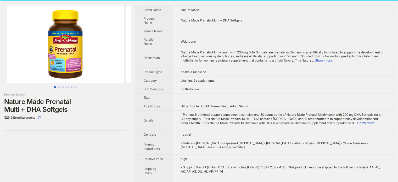
scroll to position [14, 0]
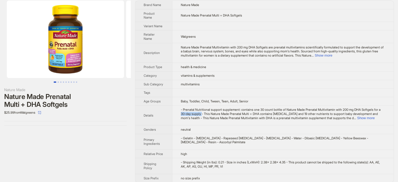
drag, startPoint x: 189, startPoint y: 109, endPoint x: 212, endPoint y: 110, distance: 23.1
click at [212, 110] on span "- Prenatal Nutritional support supplement: contains one 30 count bottle of Natu…" at bounding box center [281, 114] width 200 height 12
click at [225, 125] on td "neutral" at bounding box center [283, 129] width 222 height 9
